Goal: Find specific page/section: Find specific page/section

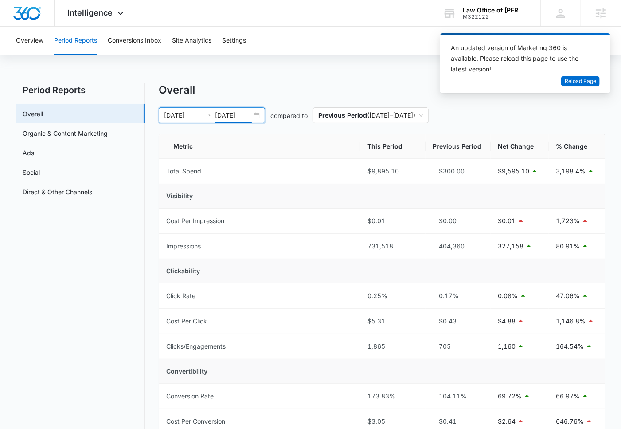
click at [239, 117] on input "[DATE]" at bounding box center [233, 115] width 37 height 10
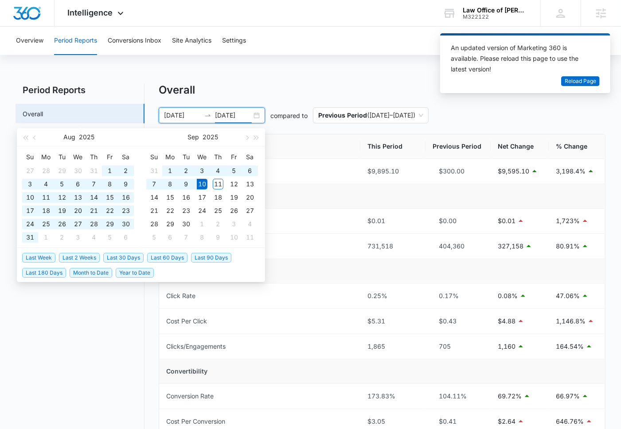
click at [126, 263] on li "Last 30 Days" at bounding box center [125, 257] width 44 height 15
click at [126, 262] on li "Last 30 Days" at bounding box center [125, 257] width 44 height 15
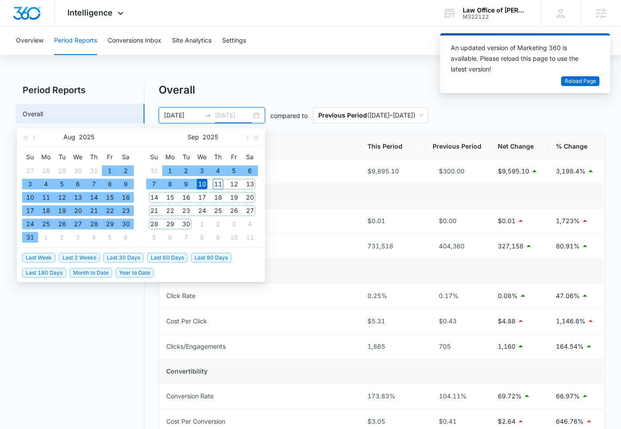
type input "09/10/2025"
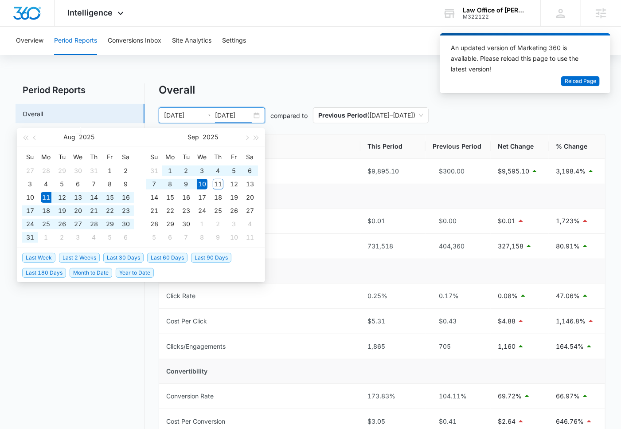
click at [133, 255] on span "Last 30 Days" at bounding box center [123, 258] width 40 height 10
type input "08/11/2025"
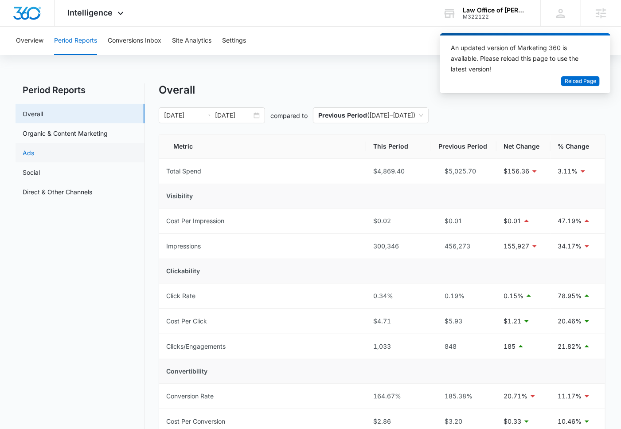
click at [34, 149] on link "Ads" at bounding box center [29, 152] width 12 height 9
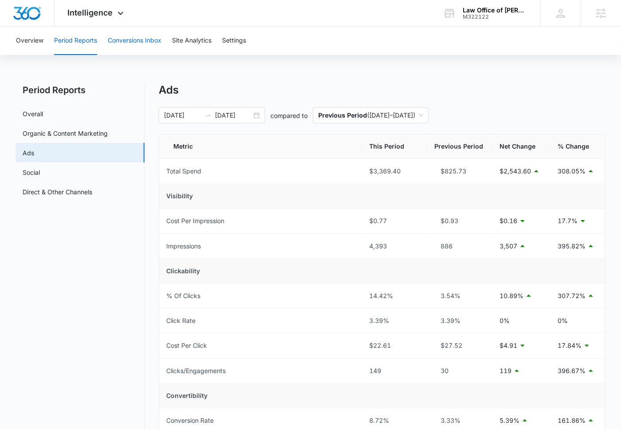
click at [140, 42] on button "Conversions Inbox" at bounding box center [135, 41] width 54 height 28
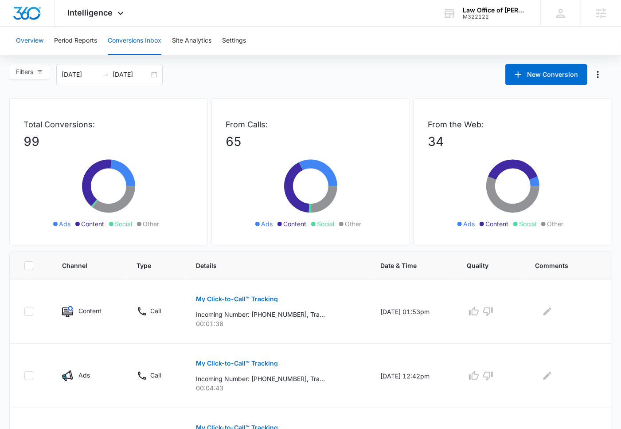
click at [39, 46] on button "Overview" at bounding box center [29, 41] width 27 height 28
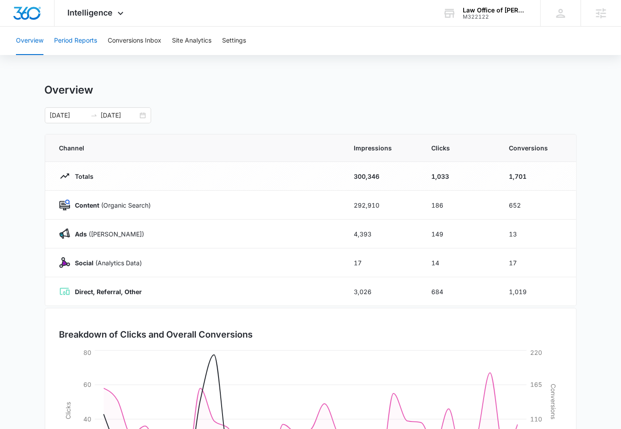
click at [83, 41] on button "Period Reports" at bounding box center [75, 41] width 43 height 28
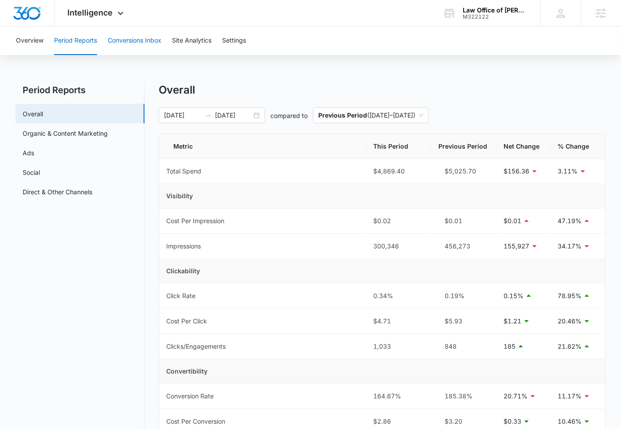
click at [137, 44] on button "Conversions Inbox" at bounding box center [135, 41] width 54 height 28
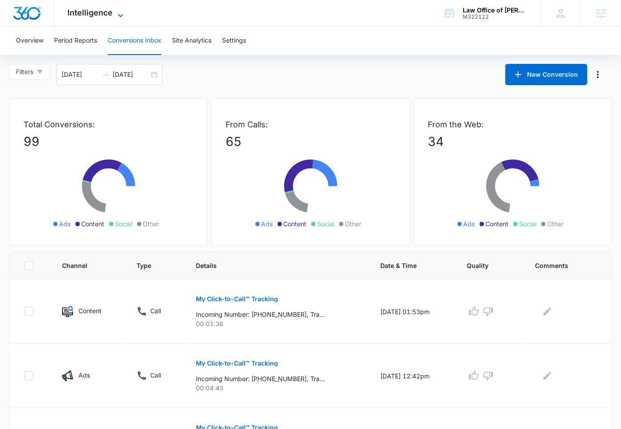
click at [94, 11] on span "Intelligence" at bounding box center [90, 12] width 45 height 9
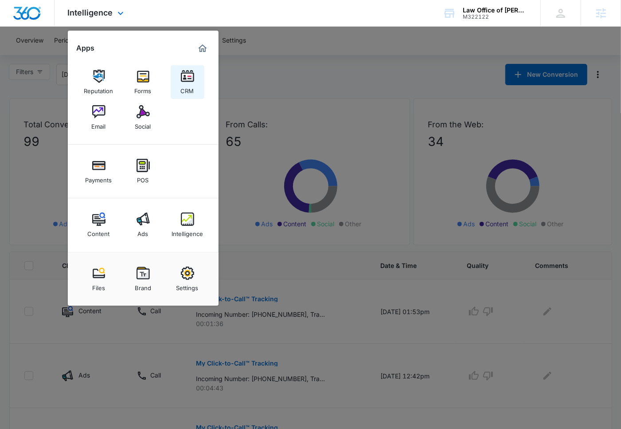
click at [184, 76] on img at bounding box center [187, 76] width 13 height 13
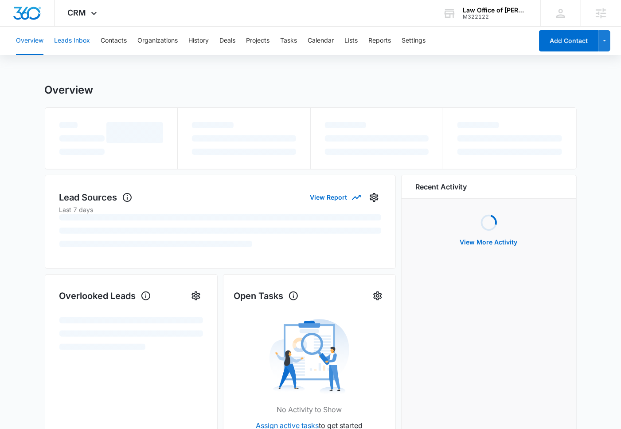
click at [82, 38] on button "Leads Inbox" at bounding box center [72, 41] width 36 height 28
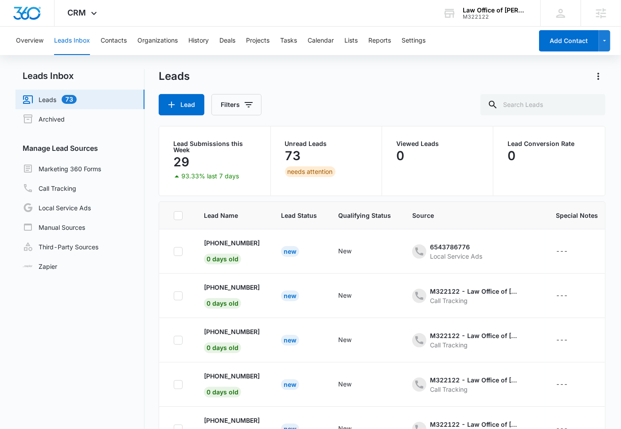
click at [437, 212] on span "Source" at bounding box center [473, 215] width 122 height 9
click at [431, 211] on span "Source" at bounding box center [473, 215] width 122 height 9
click at [254, 101] on button "Filters" at bounding box center [237, 104] width 50 height 21
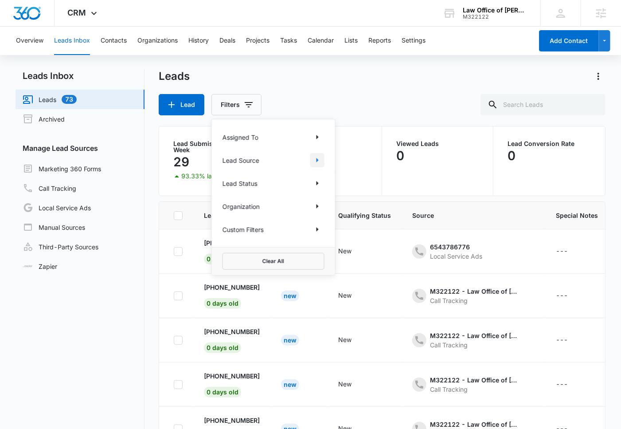
click at [314, 160] on icon "Show Lead Source filters" at bounding box center [317, 160] width 11 height 11
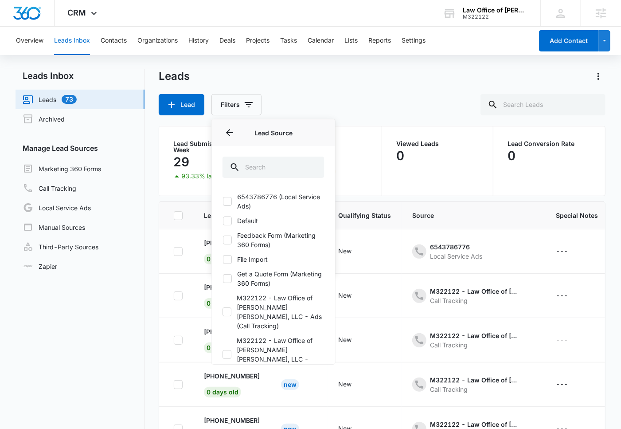
scroll to position [6, 0]
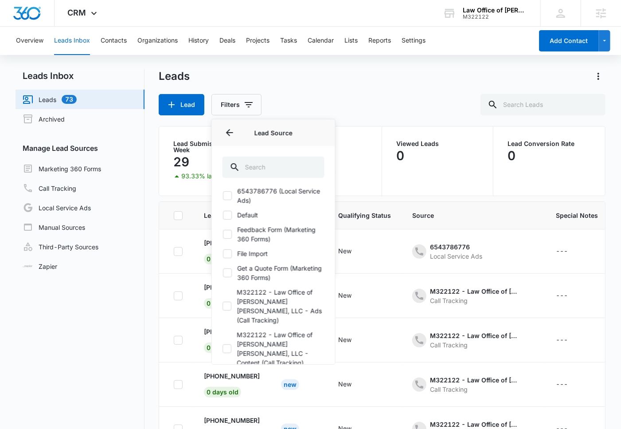
click at [230, 192] on icon at bounding box center [228, 196] width 8 height 8
click at [223, 196] on input "6543786776 (Local Service Ads)" at bounding box center [223, 196] width 0 height 0
checkbox input "true"
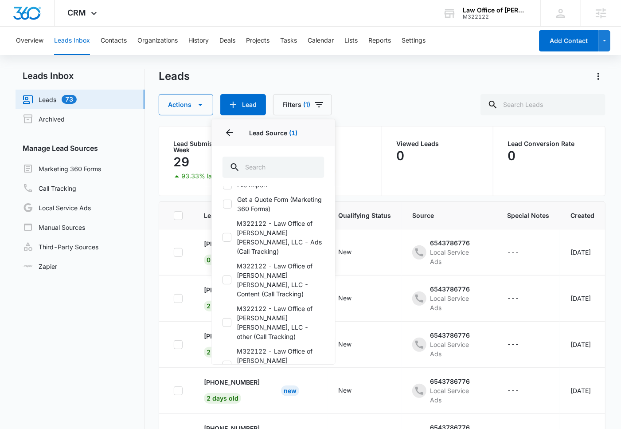
scroll to position [0, 0]
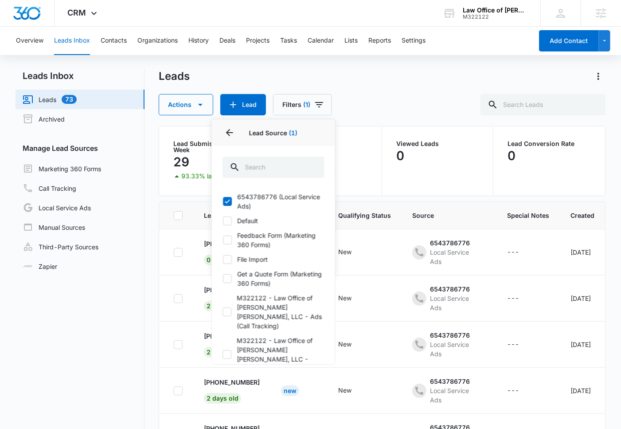
click at [336, 91] on div "Leads Actions Lead Filters (1) Assigned To Lead Source 1 Lead Source (1) 654378…" at bounding box center [382, 92] width 447 height 46
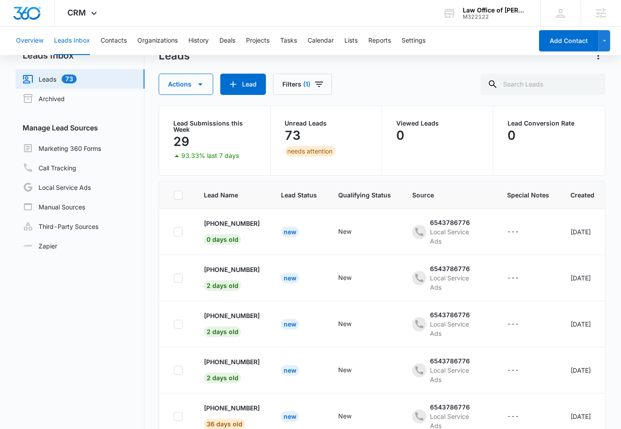
click at [28, 43] on button "Overview" at bounding box center [29, 41] width 27 height 28
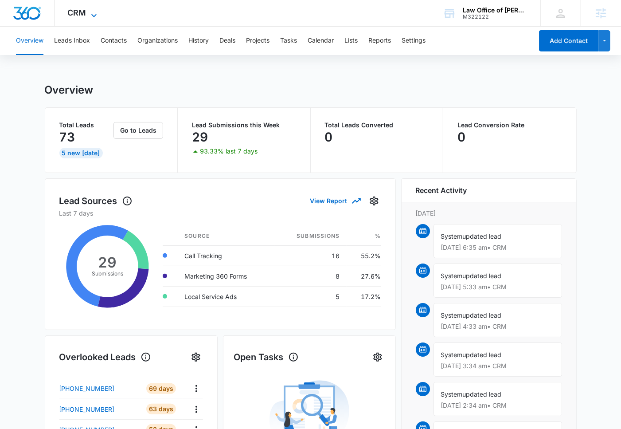
click at [90, 16] on icon at bounding box center [94, 15] width 11 height 11
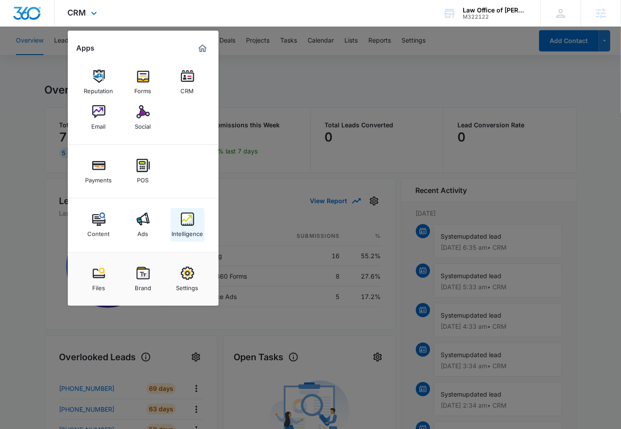
click at [188, 223] on img at bounding box center [187, 218] width 13 height 13
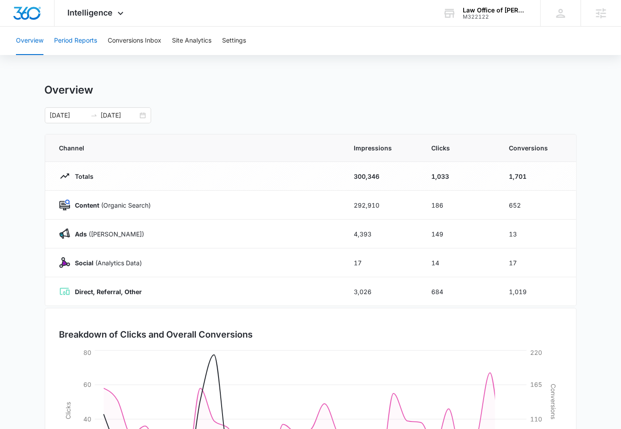
click at [95, 46] on button "Period Reports" at bounding box center [75, 41] width 43 height 28
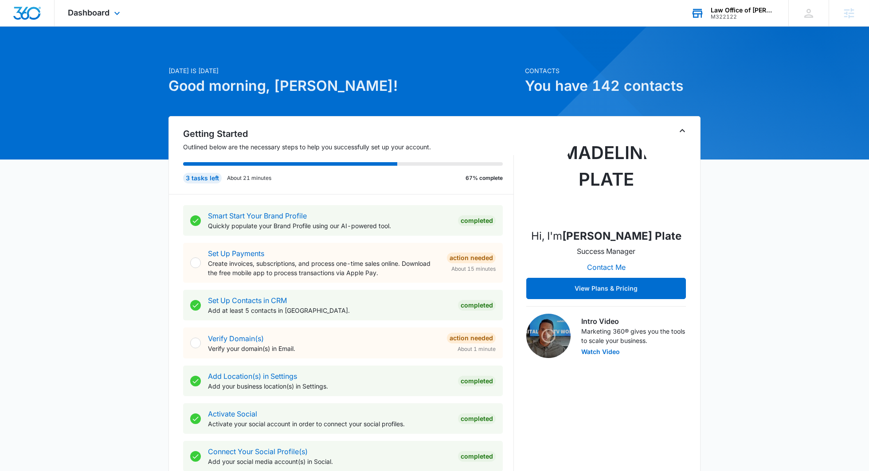
click at [722, 24] on div "Law Office of Hasson D. Barnes, LLC M322122 Your Accounts View All" at bounding box center [733, 13] width 111 height 26
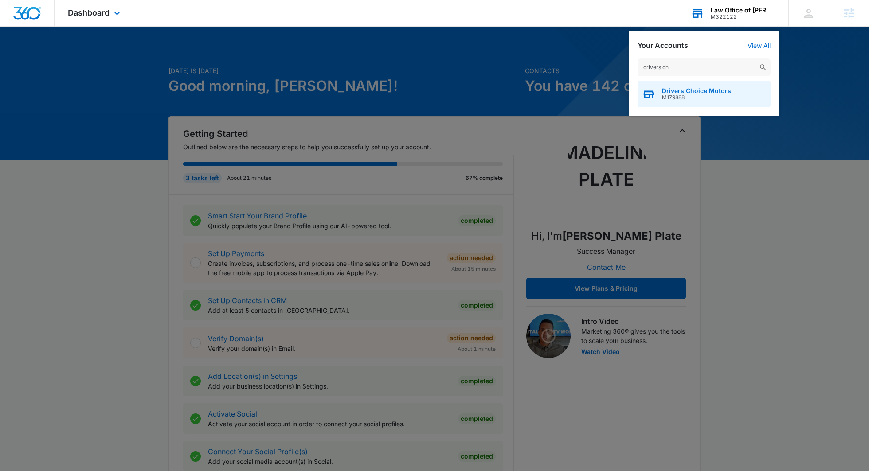
type input "drivers ch"
click at [704, 88] on span "Drivers Choice Motors" at bounding box center [696, 90] width 69 height 7
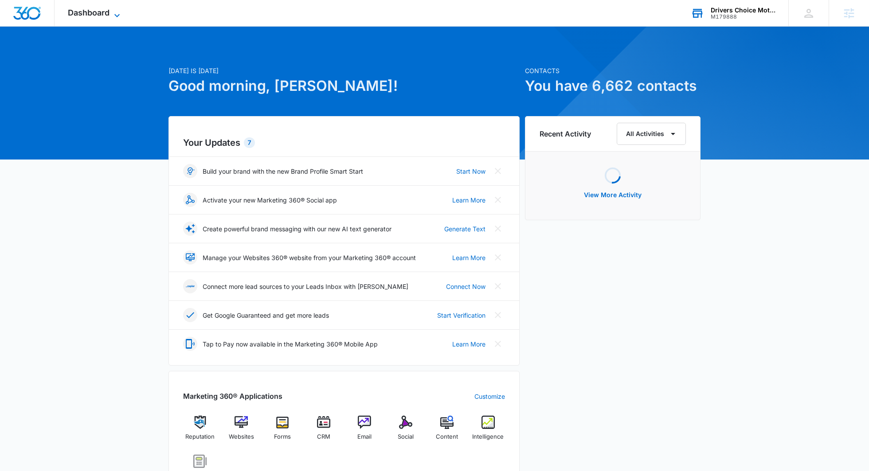
click at [103, 16] on span "Dashboard" at bounding box center [89, 12] width 42 height 9
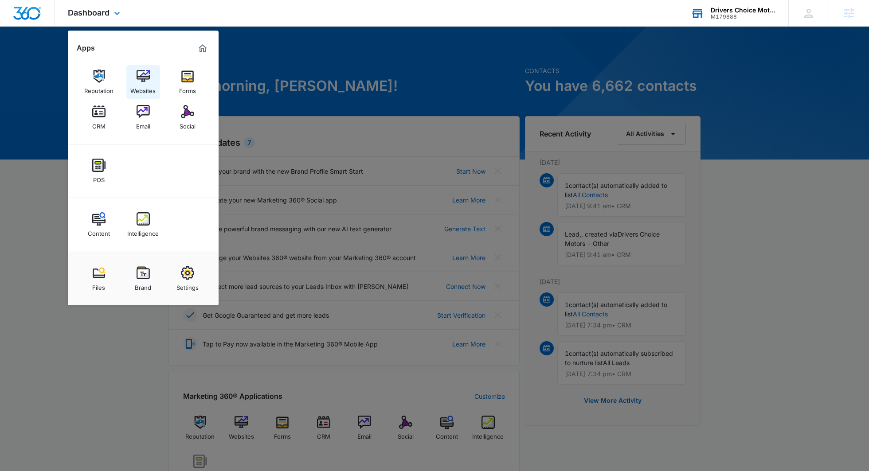
click at [139, 85] on div "Websites" at bounding box center [142, 89] width 25 height 12
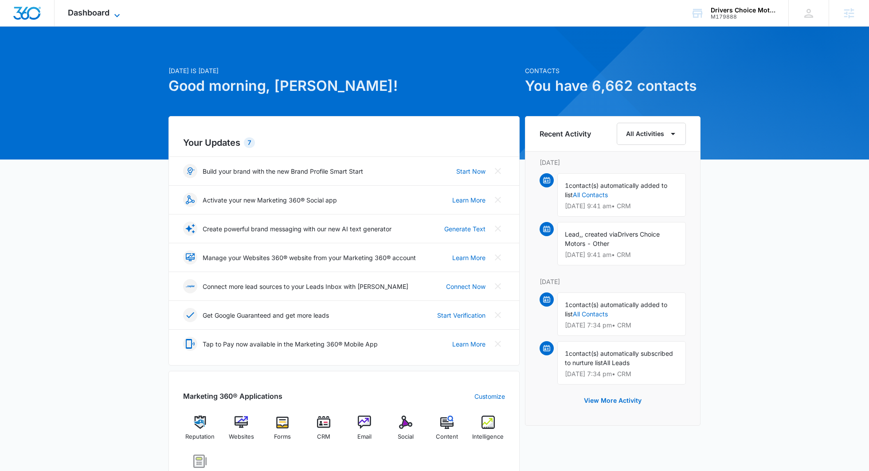
click at [98, 15] on span "Dashboard" at bounding box center [89, 12] width 42 height 9
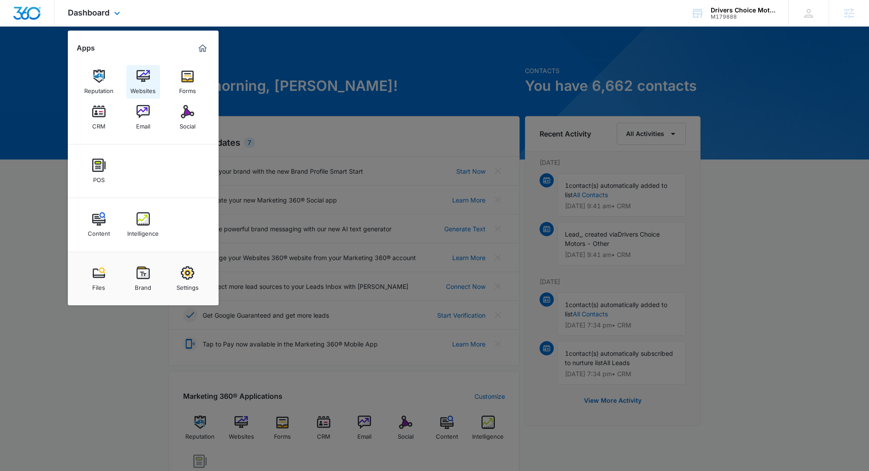
click at [135, 78] on link "Websites" at bounding box center [143, 82] width 34 height 34
